Goal: Transaction & Acquisition: Purchase product/service

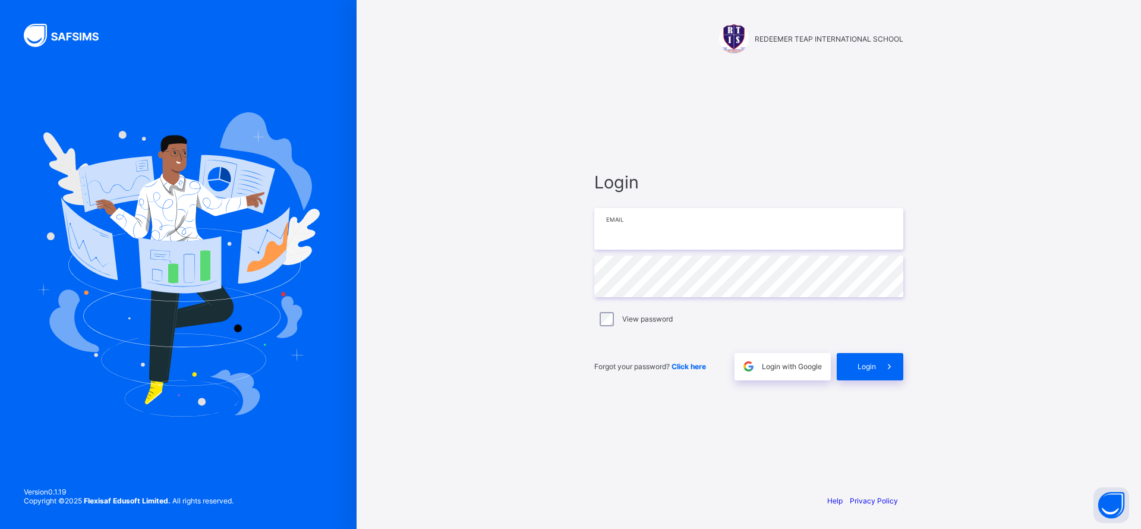
click at [711, 232] on input "email" at bounding box center [748, 229] width 309 height 42
type input "**********"
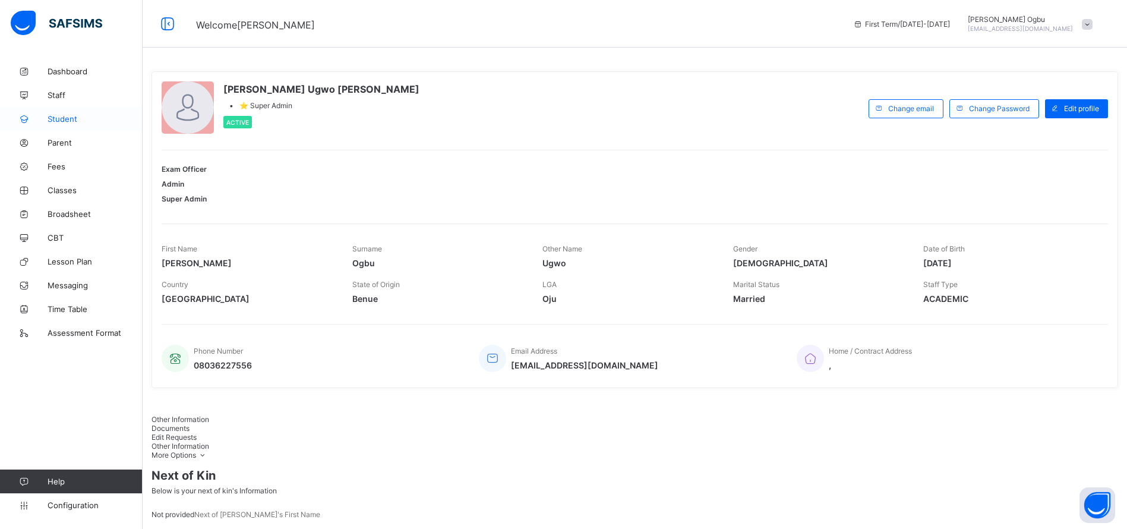
click at [64, 123] on span "Student" at bounding box center [95, 119] width 95 height 10
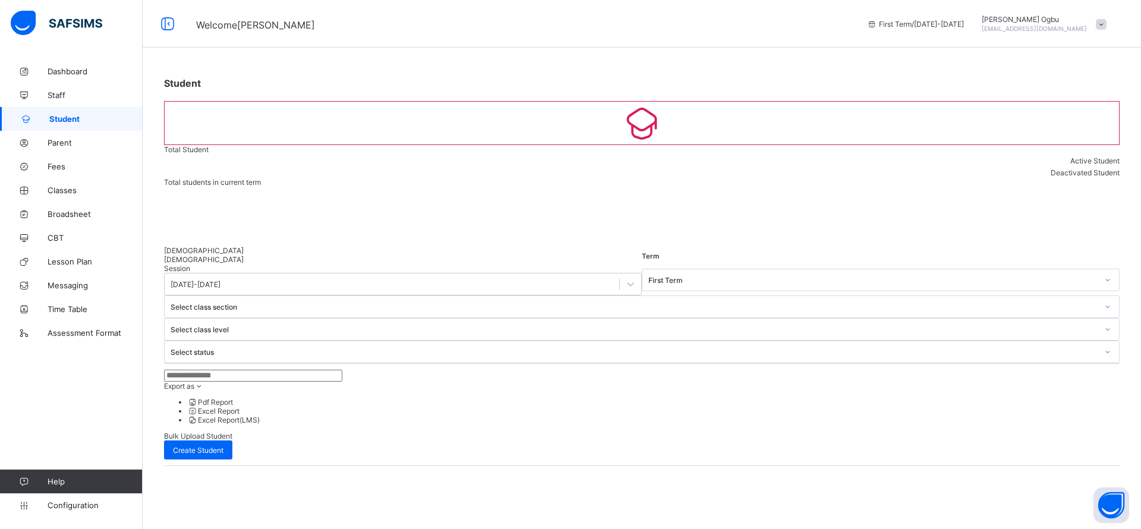
click at [266, 370] on input "text" at bounding box center [253, 376] width 178 height 12
type input "********"
click at [746, 363] on div at bounding box center [641, 363] width 955 height 0
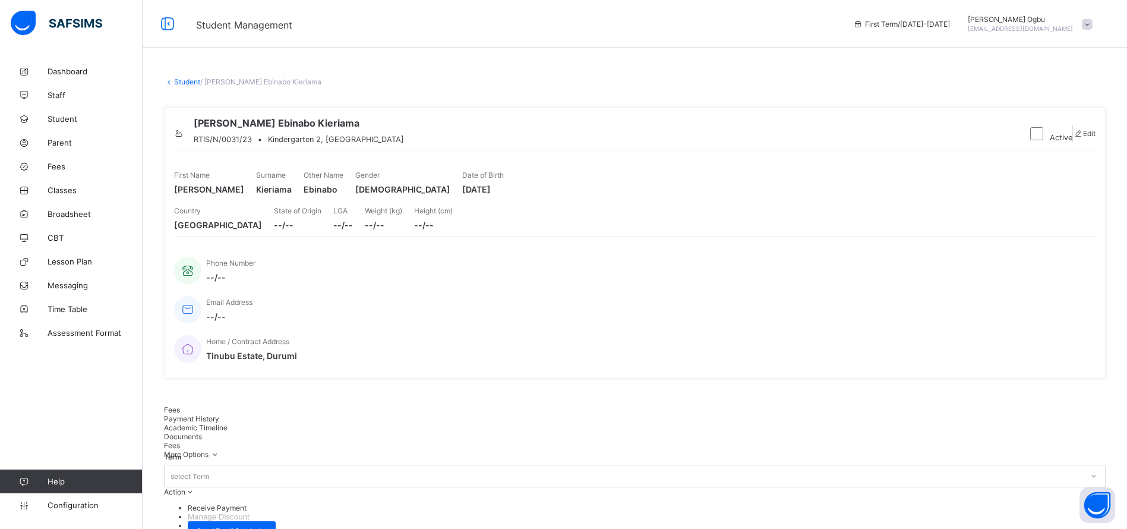
click at [219, 414] on span "Payment History" at bounding box center [191, 418] width 55 height 9
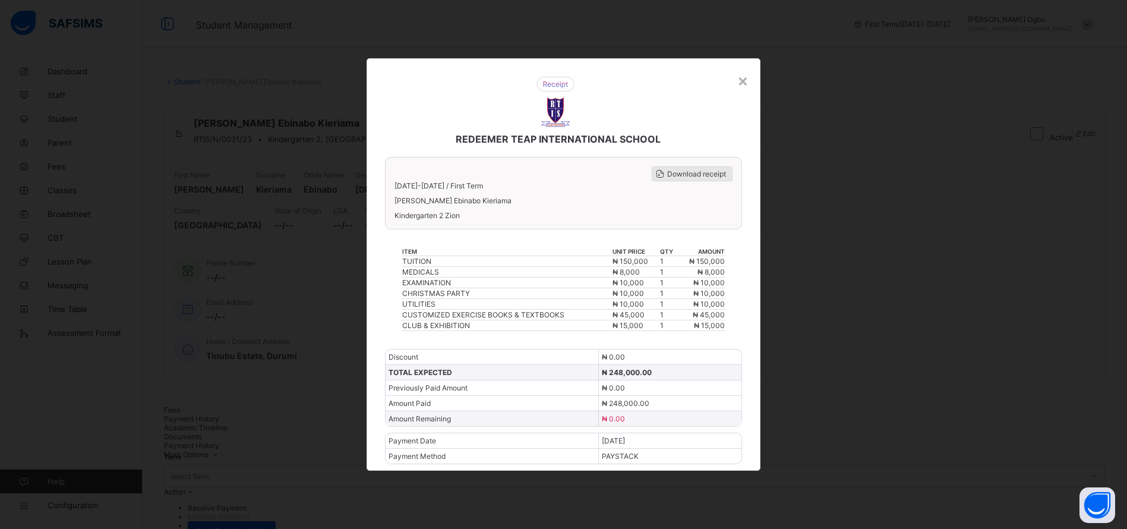
click at [689, 178] on div "Download receipt" at bounding box center [692, 173] width 81 height 15
click at [746, 76] on div "×" at bounding box center [742, 80] width 11 height 20
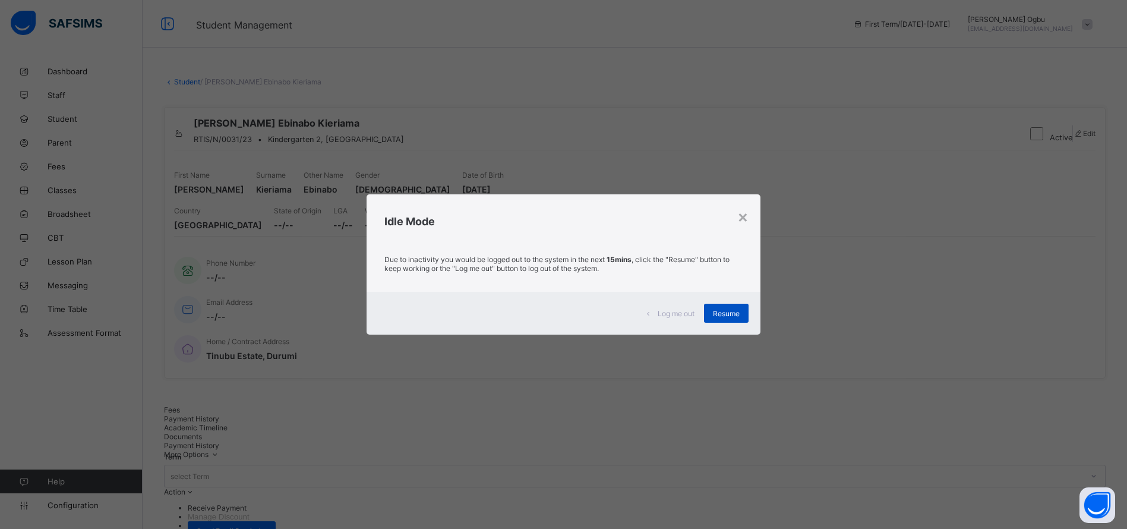
click at [727, 313] on span "Resume" at bounding box center [726, 313] width 27 height 9
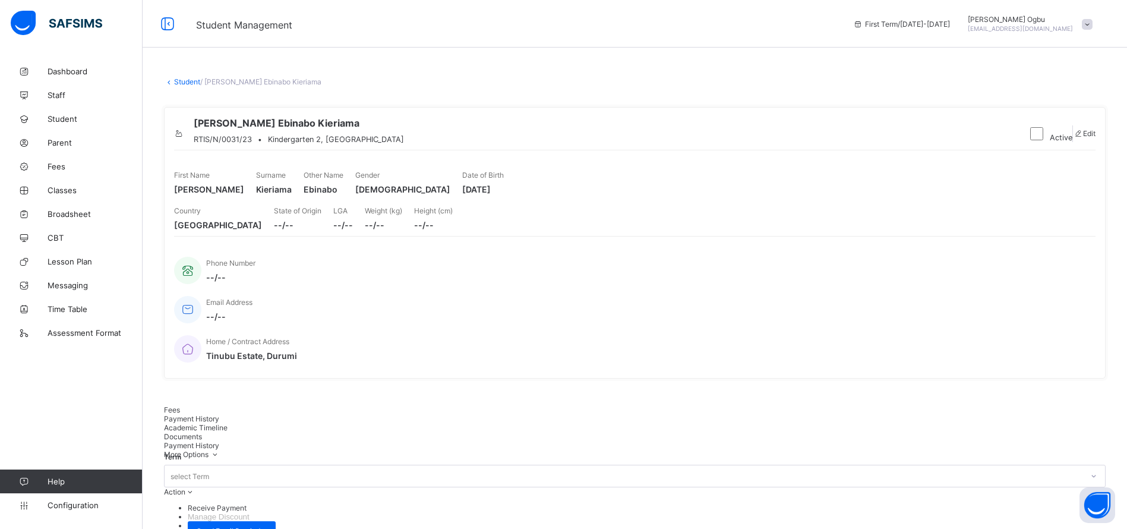
click at [1093, 27] on span at bounding box center [1087, 24] width 11 height 11
click at [1049, 138] on span "Logout" at bounding box center [1054, 136] width 78 height 14
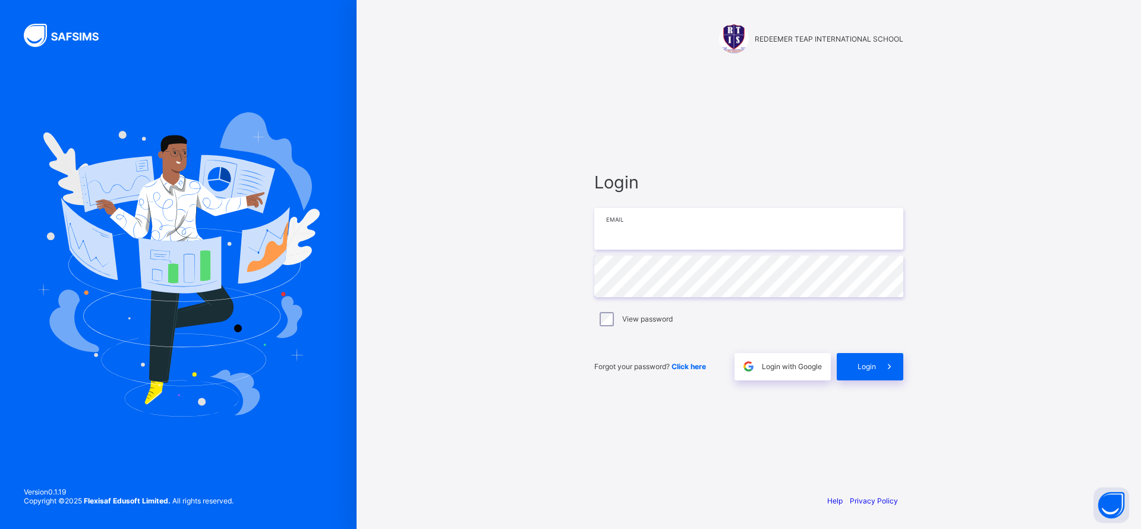
click at [701, 231] on input "email" at bounding box center [748, 229] width 309 height 42
paste input "**********"
type input "**********"
click at [866, 358] on div "Login" at bounding box center [870, 366] width 67 height 27
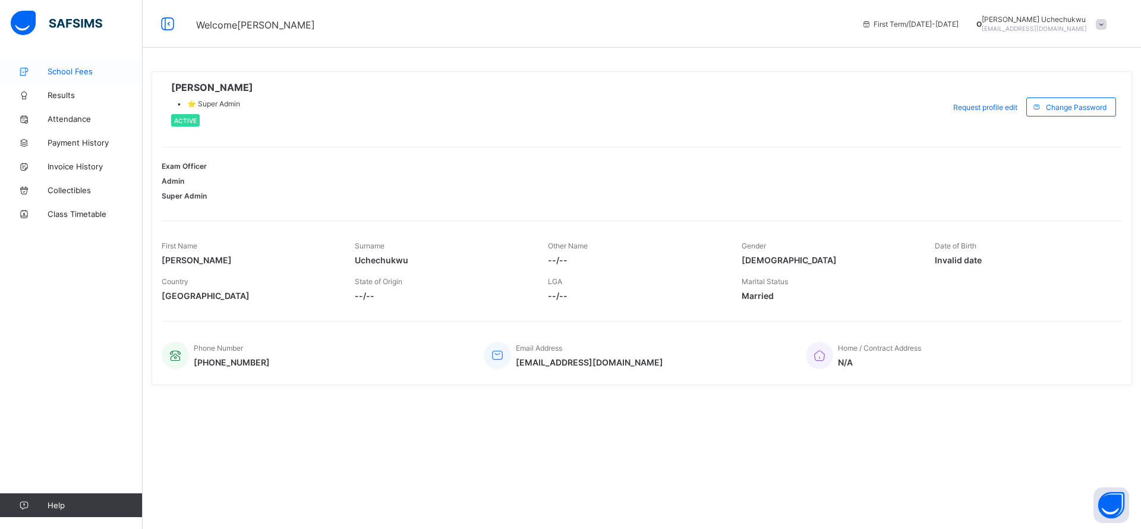
click at [80, 75] on span "School Fees" at bounding box center [95, 72] width 95 height 10
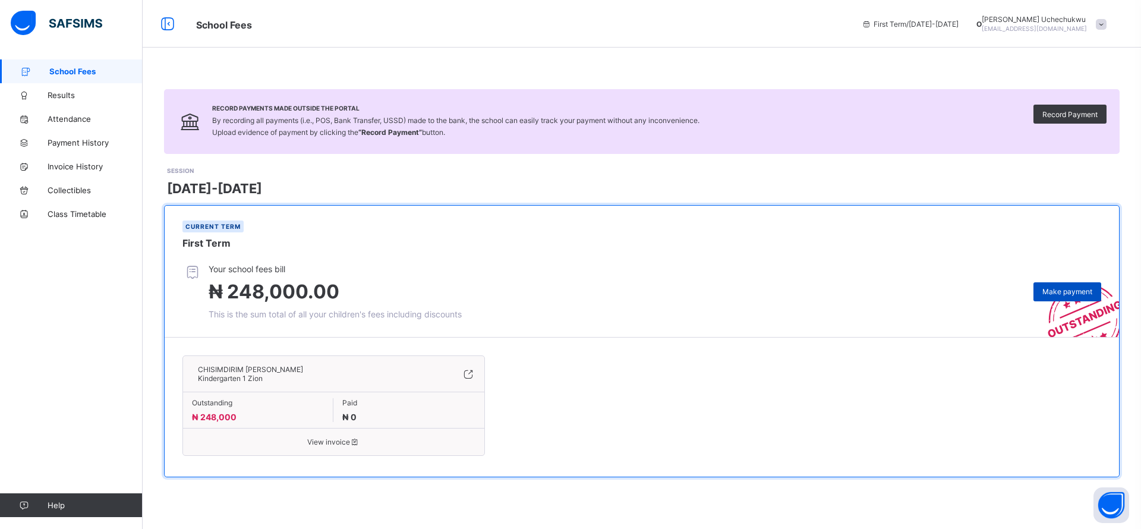
click at [1051, 295] on span "Make payment" at bounding box center [1067, 291] width 50 height 9
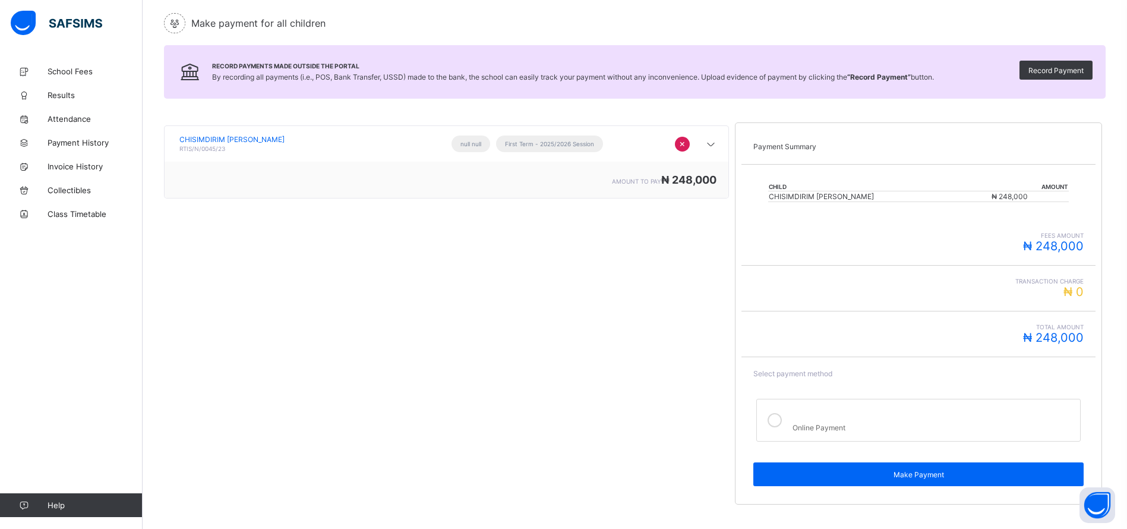
scroll to position [135, 0]
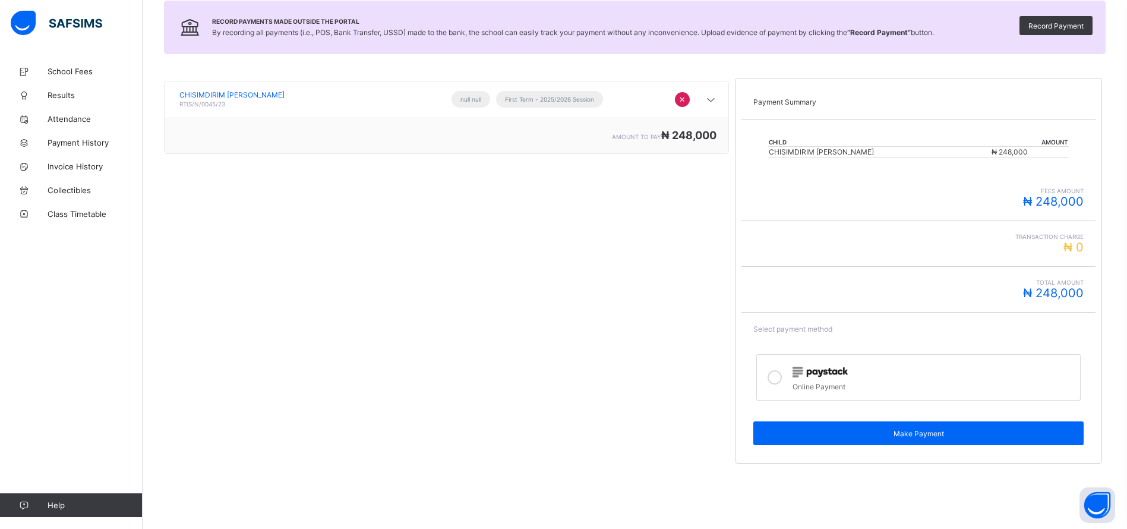
click at [782, 372] on icon at bounding box center [775, 377] width 14 height 14
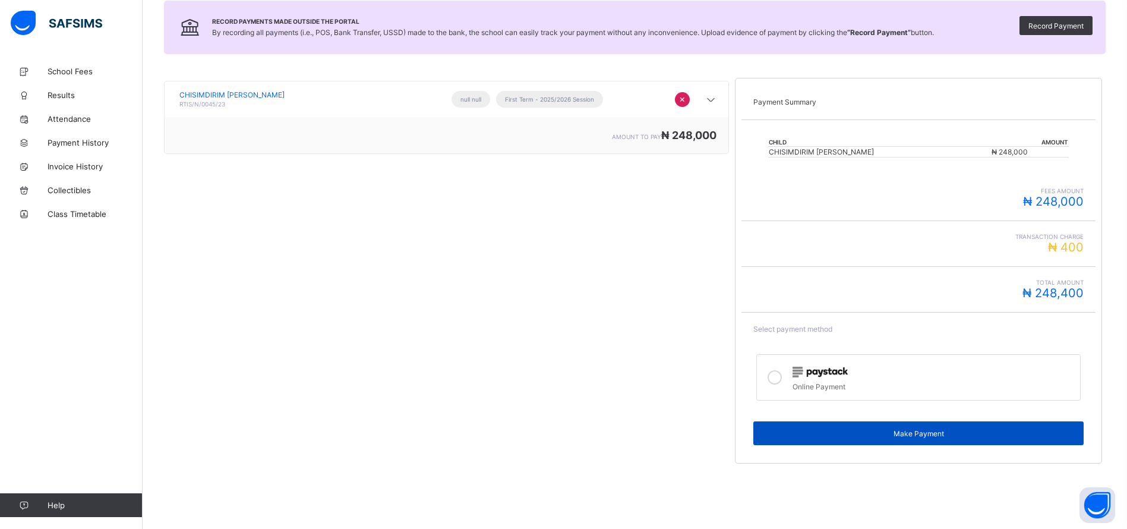
click at [920, 441] on div "Make Payment" at bounding box center [918, 433] width 330 height 24
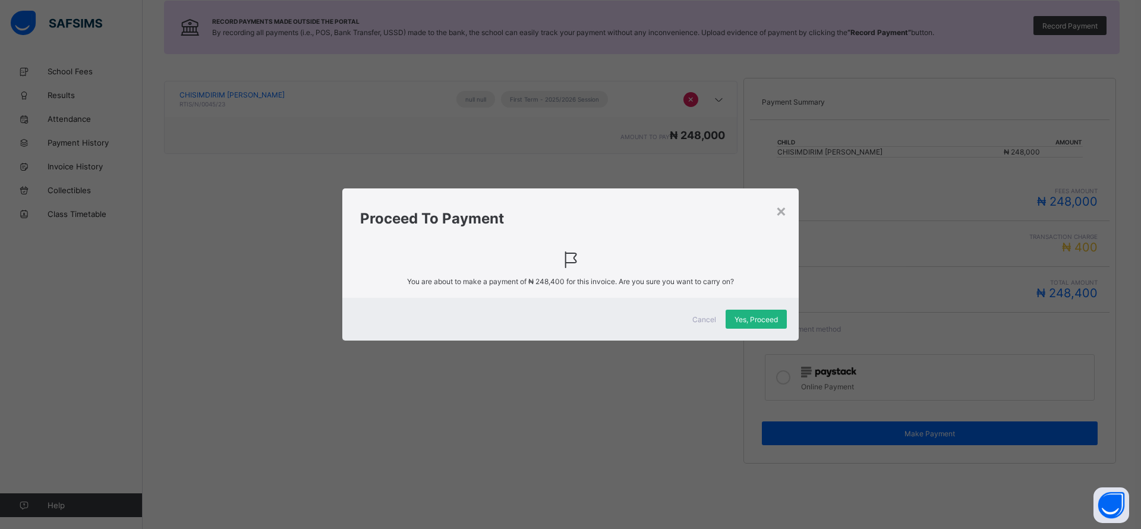
click at [748, 319] on span "Yes, Proceed" at bounding box center [755, 319] width 43 height 9
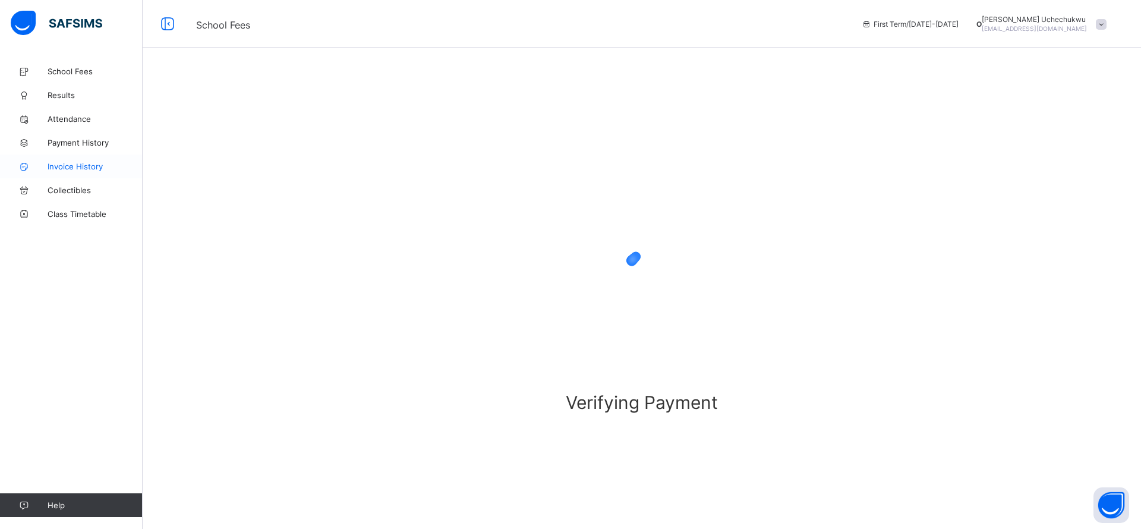
click at [85, 158] on link "Invoice History" at bounding box center [71, 166] width 143 height 24
click at [84, 144] on span "Payment History" at bounding box center [95, 143] width 95 height 10
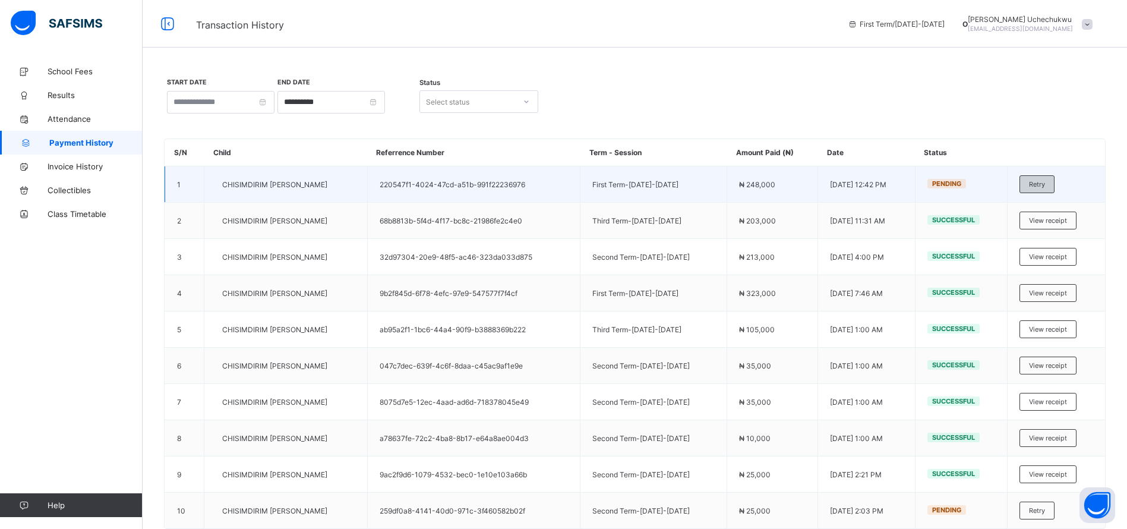
click at [1045, 187] on span "Retry" at bounding box center [1037, 184] width 16 height 8
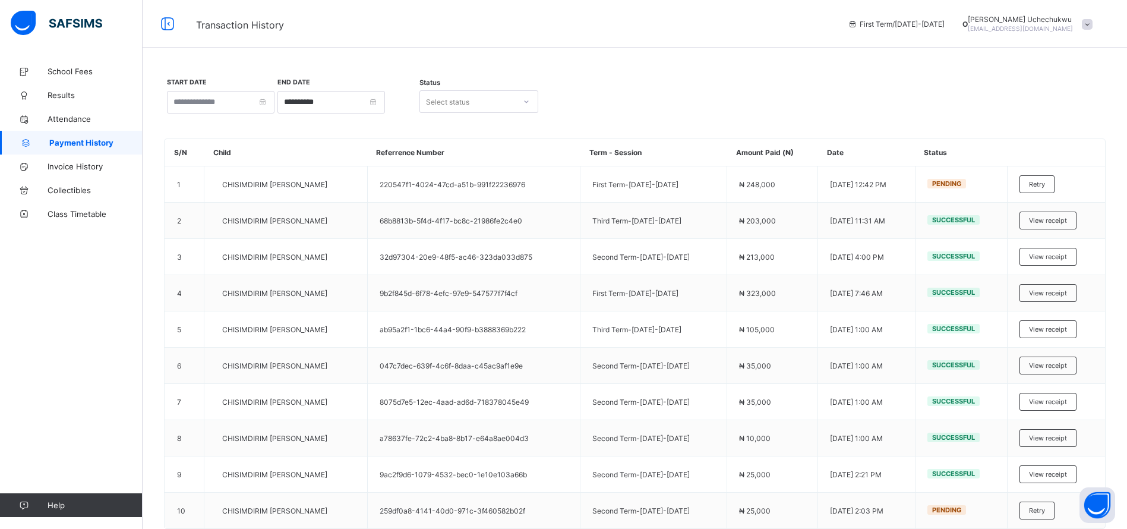
click at [68, 71] on span "School Fees" at bounding box center [95, 72] width 95 height 10
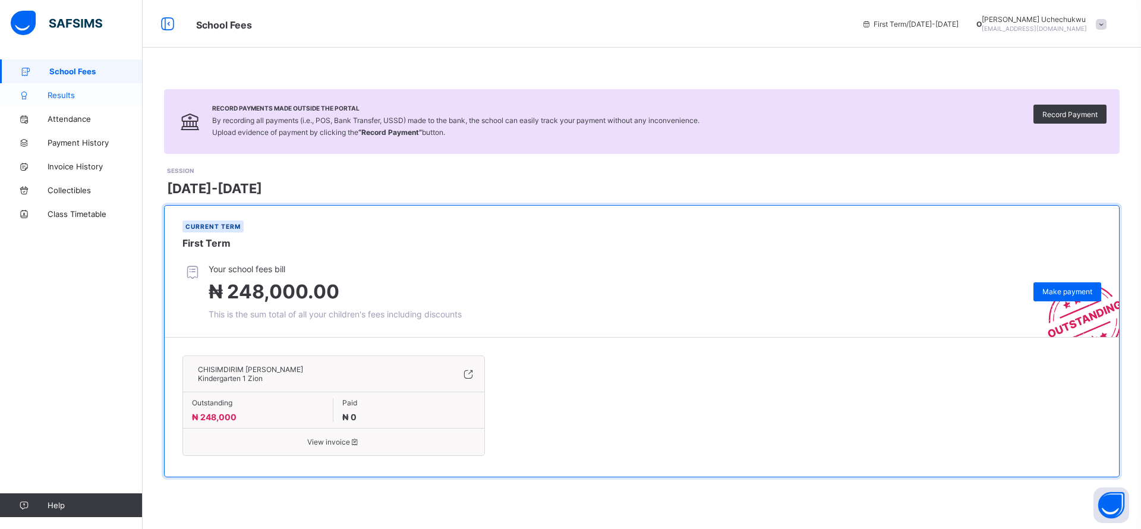
click at [74, 99] on span "Results" at bounding box center [95, 95] width 95 height 10
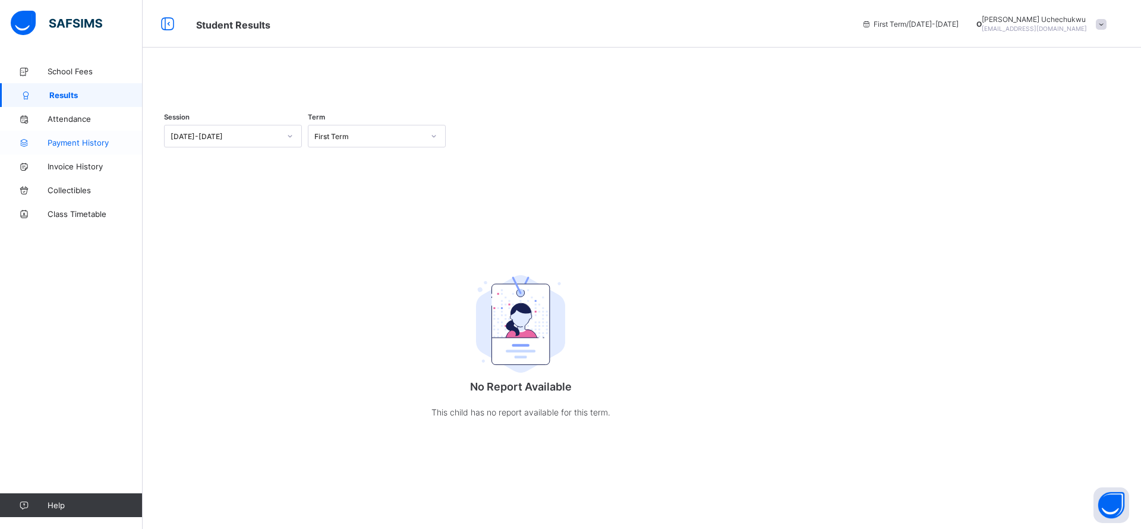
click at [83, 143] on span "Payment History" at bounding box center [95, 143] width 95 height 10
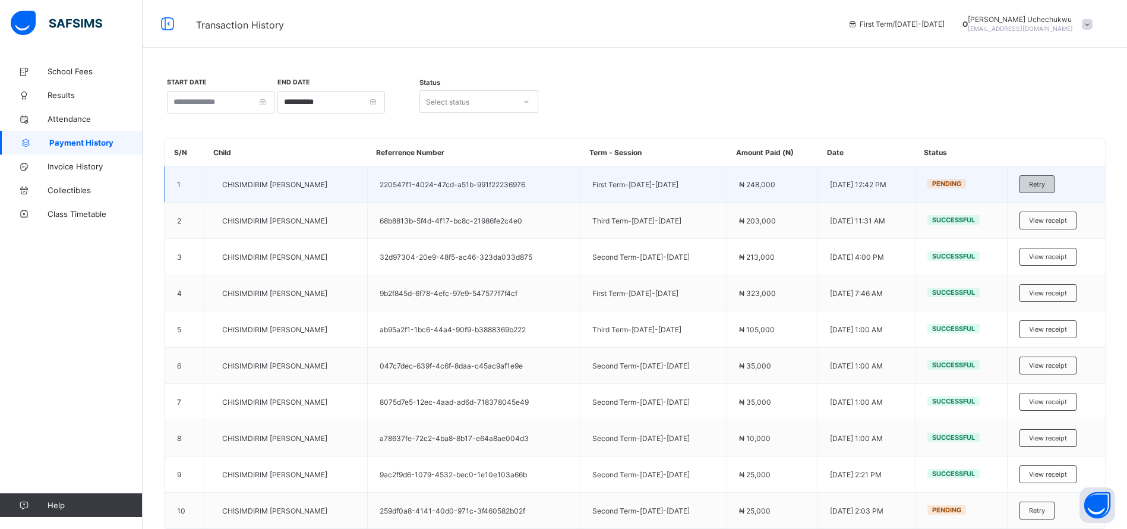
click at [1045, 185] on span "Retry" at bounding box center [1037, 184] width 16 height 8
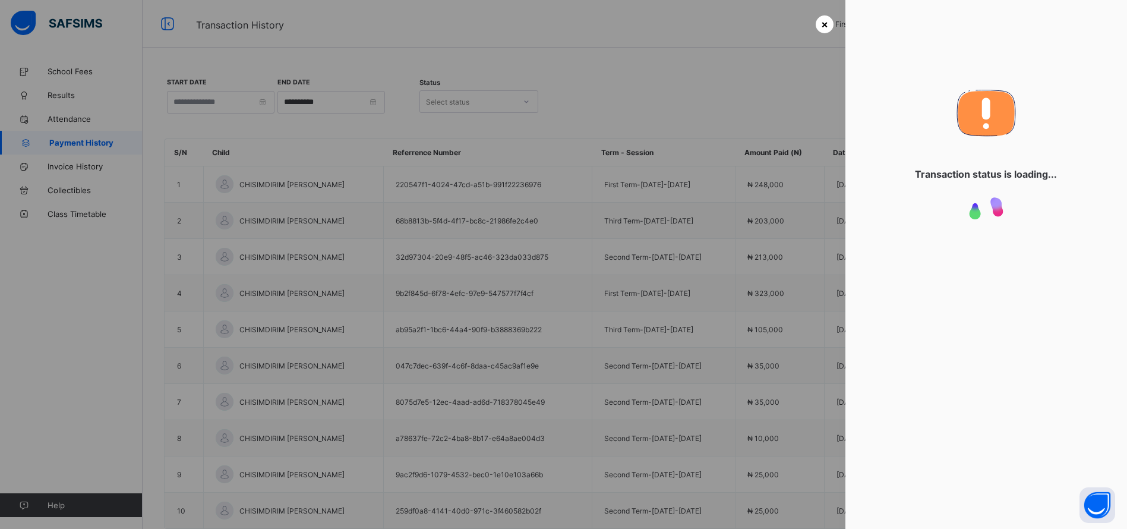
click at [821, 27] on span "×" at bounding box center [824, 24] width 7 height 12
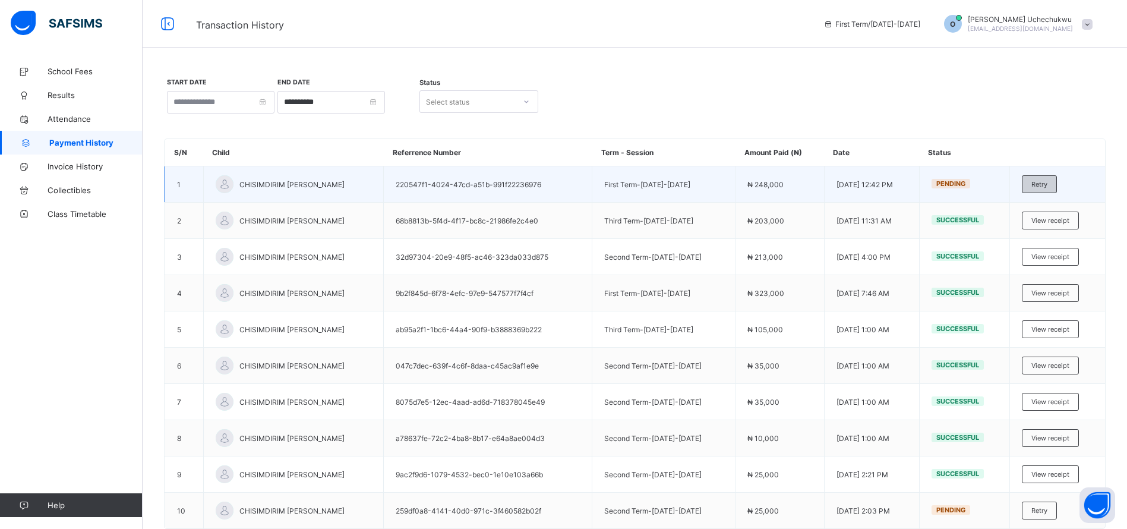
click at [1056, 175] on div "Retry" at bounding box center [1039, 184] width 35 height 18
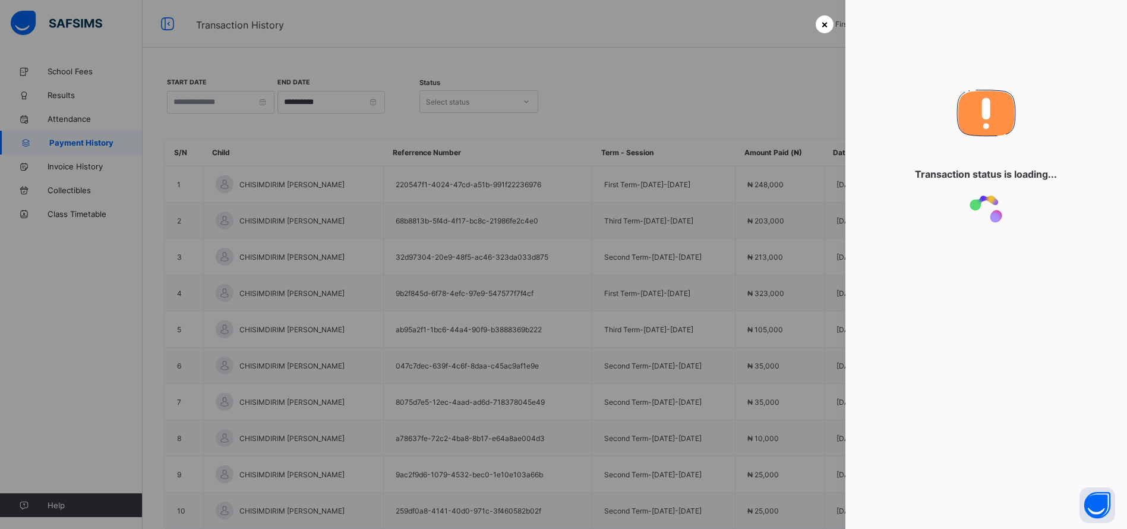
click at [827, 27] on div "×" at bounding box center [825, 24] width 18 height 18
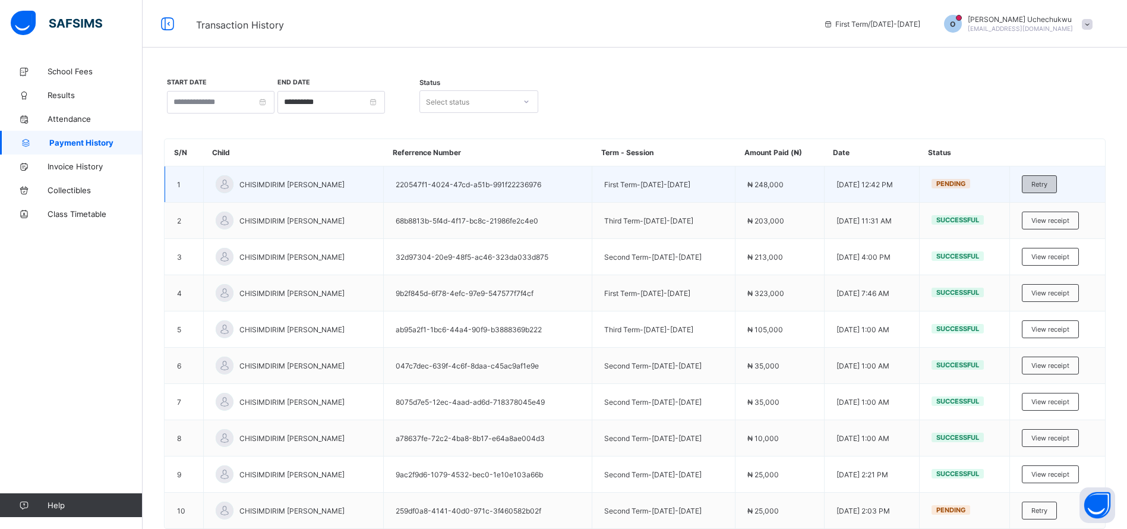
click at [1048, 184] on span "Retry" at bounding box center [1040, 184] width 16 height 8
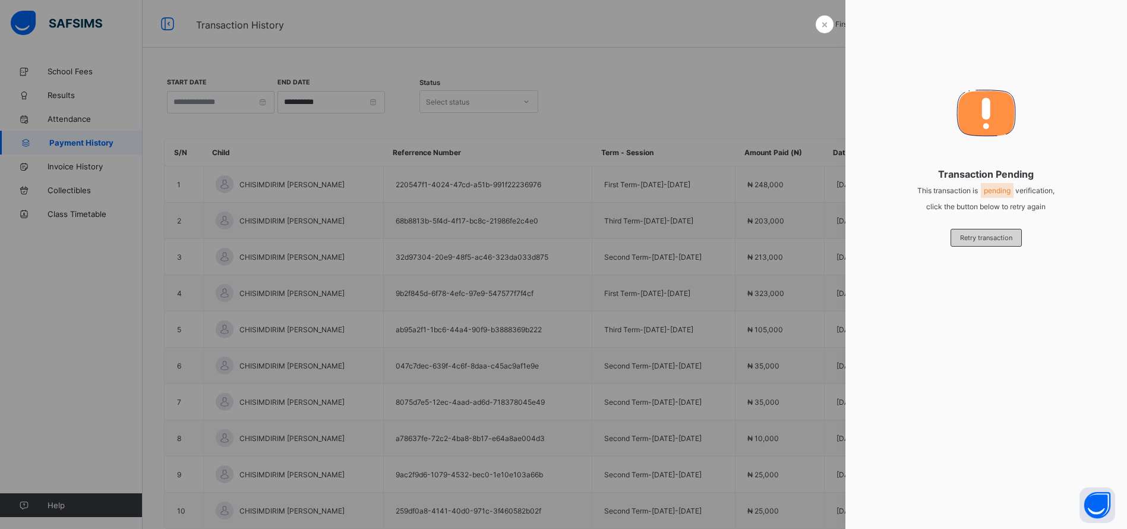
click at [968, 239] on span "Retry transaction" at bounding box center [986, 238] width 52 height 8
click at [991, 235] on span "Retry transaction" at bounding box center [986, 238] width 52 height 8
click at [970, 238] on span "Retry transaction" at bounding box center [986, 238] width 52 height 8
